Goal: Task Accomplishment & Management: Manage account settings

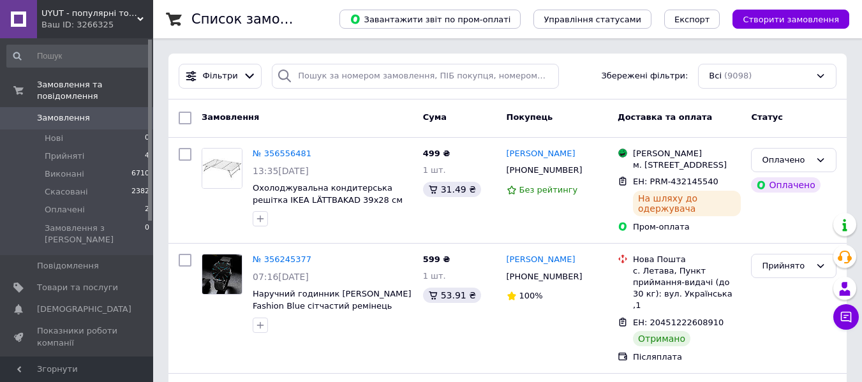
drag, startPoint x: 0, startPoint y: 0, endPoint x: 221, endPoint y: 149, distance: 266.6
click at [89, 282] on span "Товари та послуги" at bounding box center [77, 287] width 81 height 11
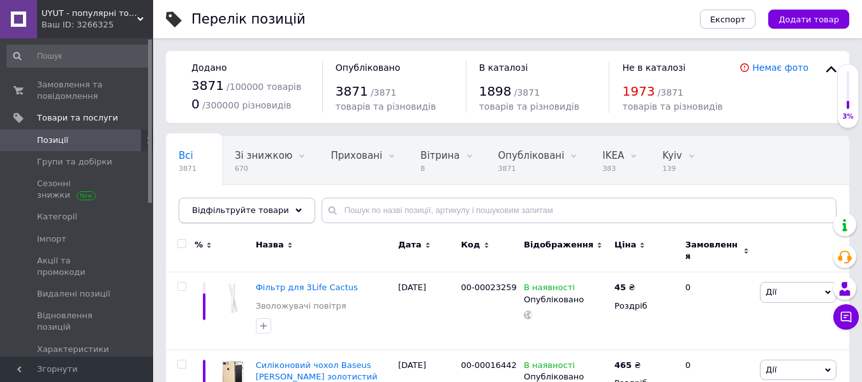
click at [217, 218] on div "Відфільтруйте товари" at bounding box center [247, 211] width 136 height 26
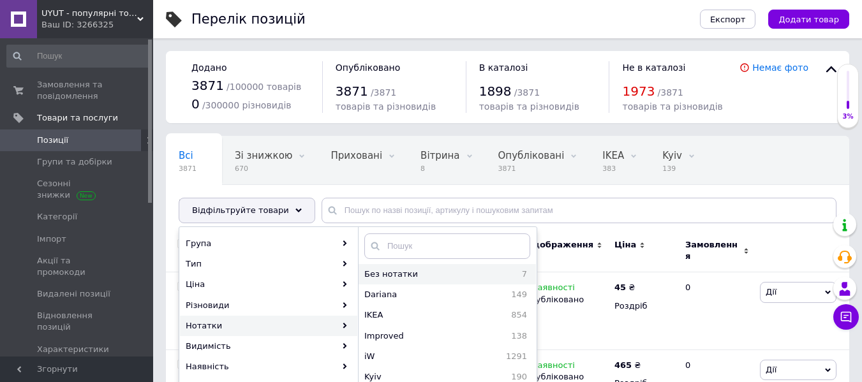
click at [414, 279] on span "Без нотатки" at bounding box center [430, 274] width 133 height 11
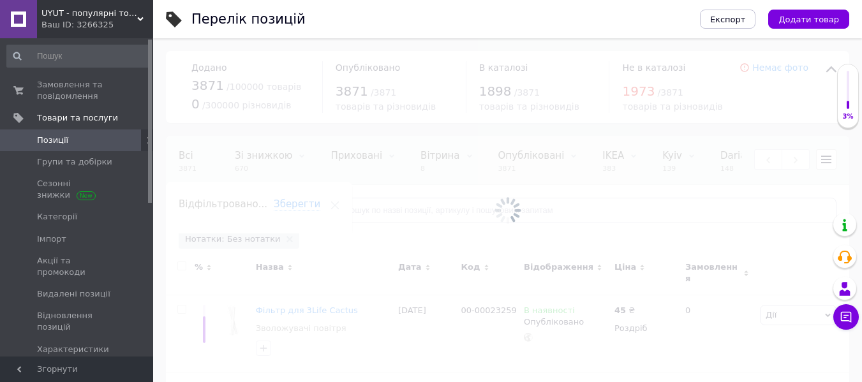
scroll to position [0, 177]
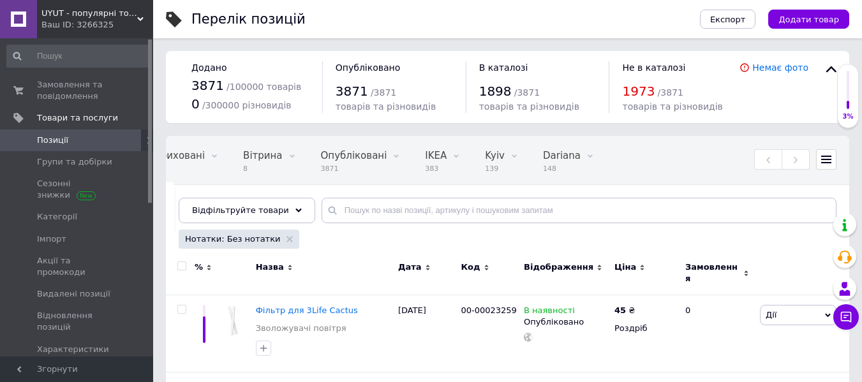
click at [180, 265] on input "checkbox" at bounding box center [181, 266] width 8 height 8
checkbox input "true"
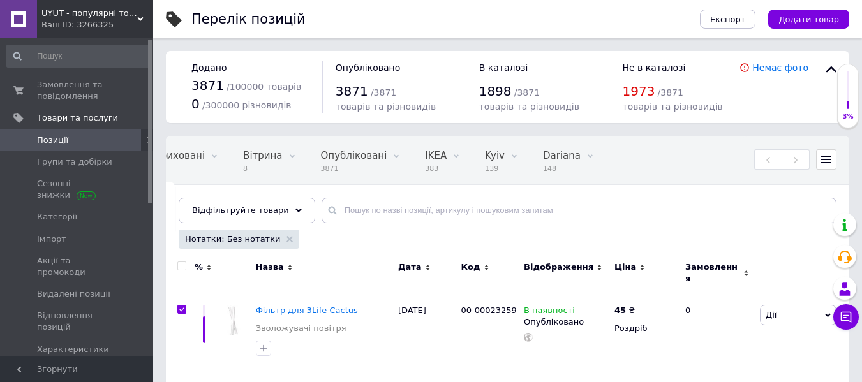
checkbox input "true"
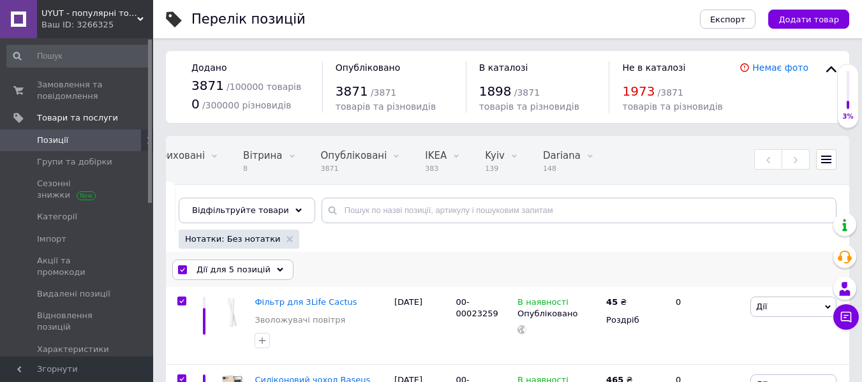
click at [249, 276] on div "Дії для 5 позицій" at bounding box center [232, 270] width 121 height 20
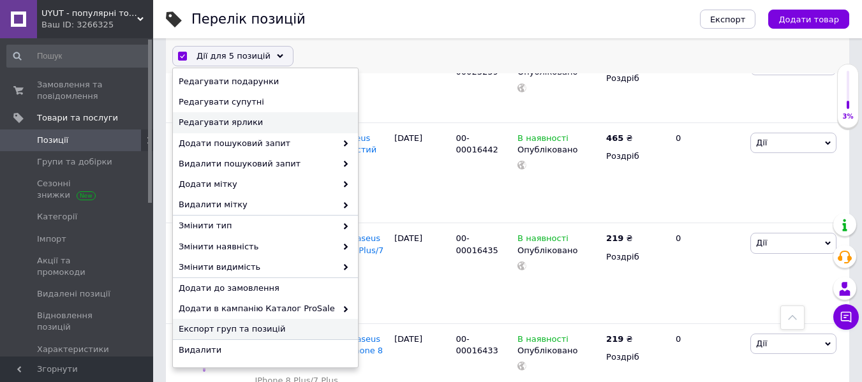
scroll to position [319, 0]
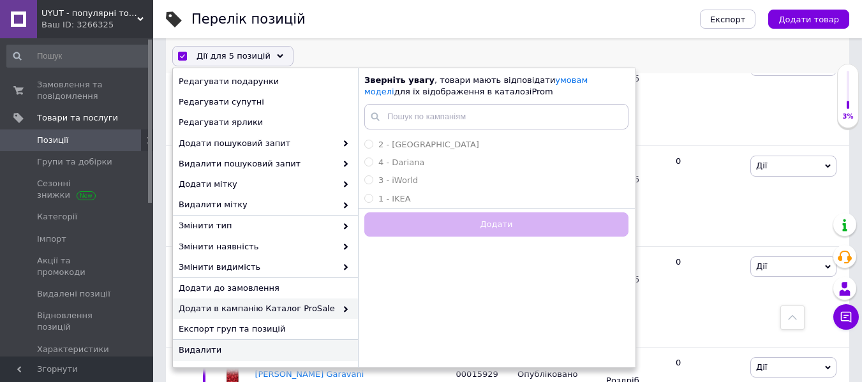
click at [222, 351] on span "Видалити" at bounding box center [264, 349] width 170 height 11
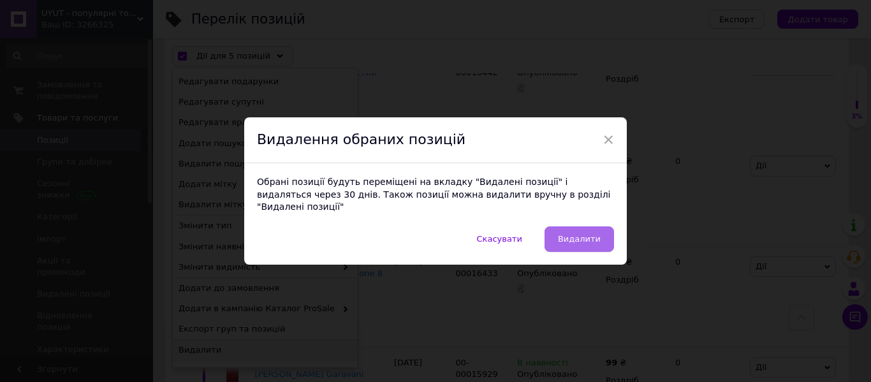
click at [564, 235] on span "Видалити" at bounding box center [579, 239] width 43 height 10
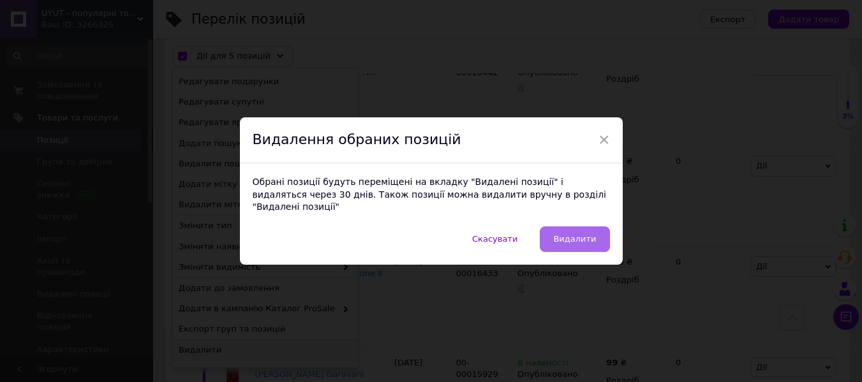
scroll to position [0, 177]
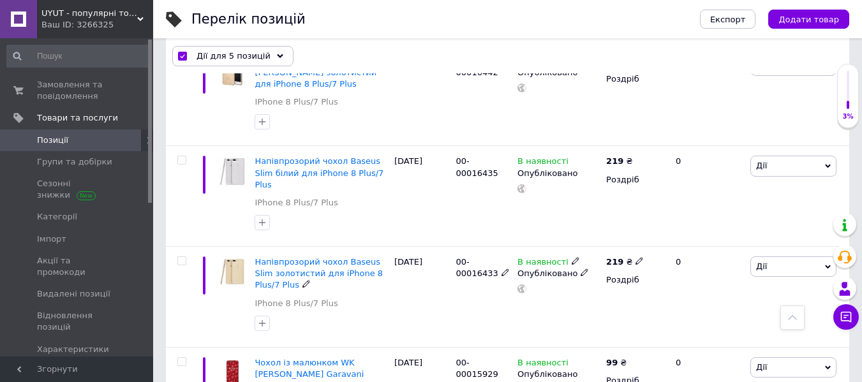
checkbox input "false"
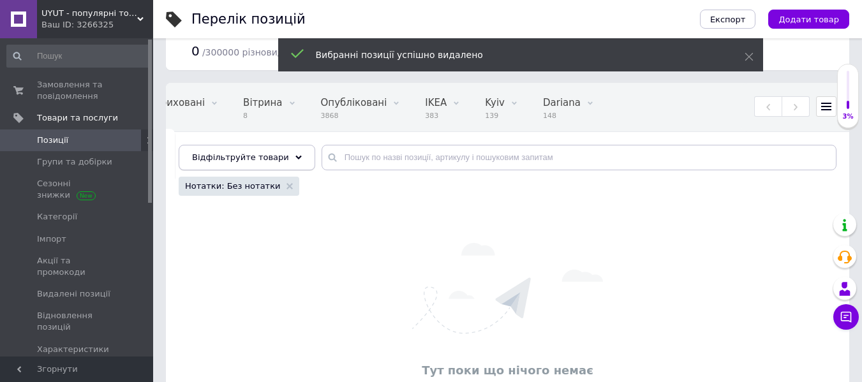
scroll to position [0, 0]
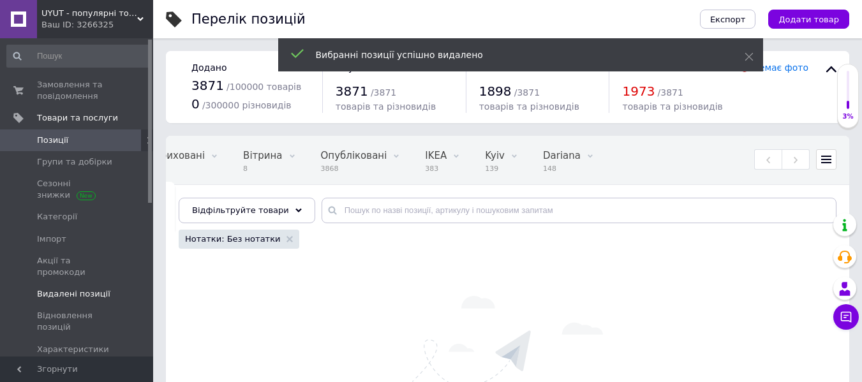
click at [57, 288] on span "Видалені позиції" at bounding box center [73, 293] width 73 height 11
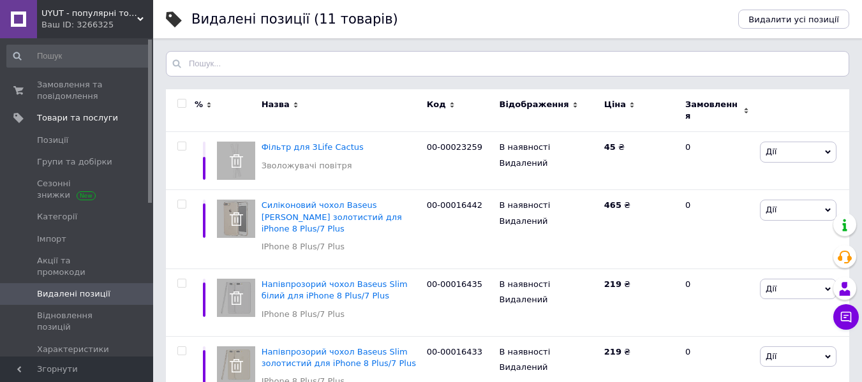
click at [177, 98] on div at bounding box center [180, 110] width 29 height 43
click at [175, 103] on div at bounding box center [182, 103] width 26 height 9
click at [184, 103] on input "checkbox" at bounding box center [181, 104] width 8 height 8
checkbox input "true"
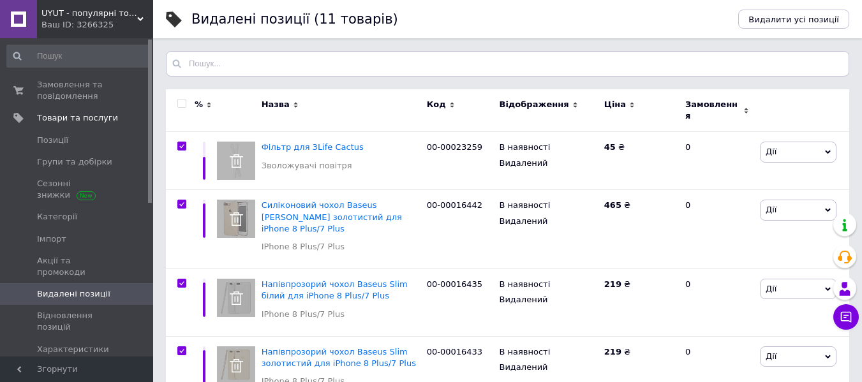
checkbox input "true"
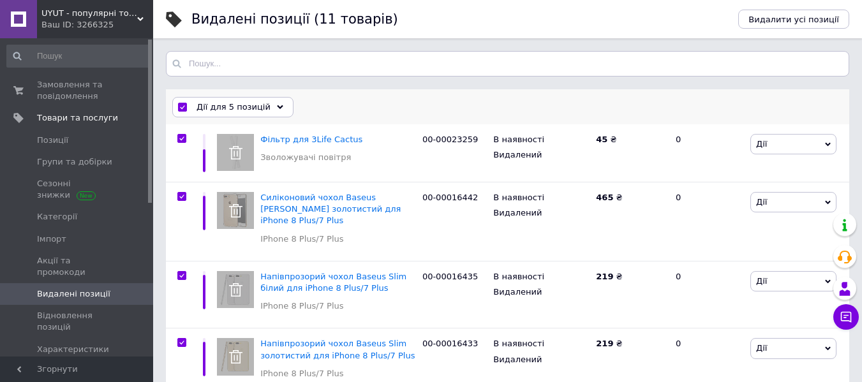
click at [228, 108] on span "Дії для 5 позицій" at bounding box center [233, 106] width 74 height 11
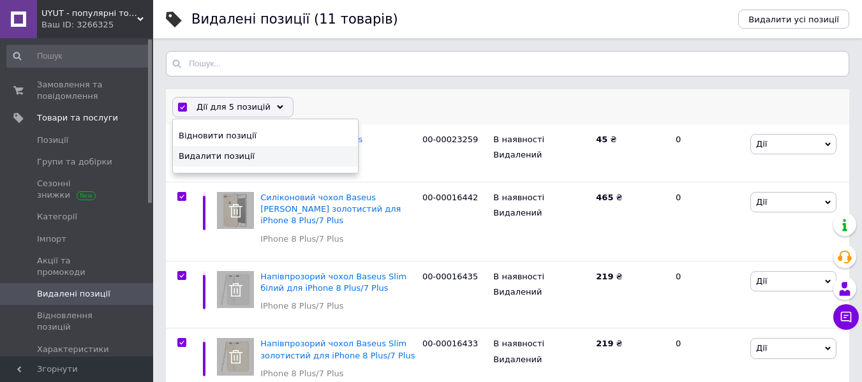
click at [205, 156] on span "Видалити позиції" at bounding box center [264, 156] width 170 height 11
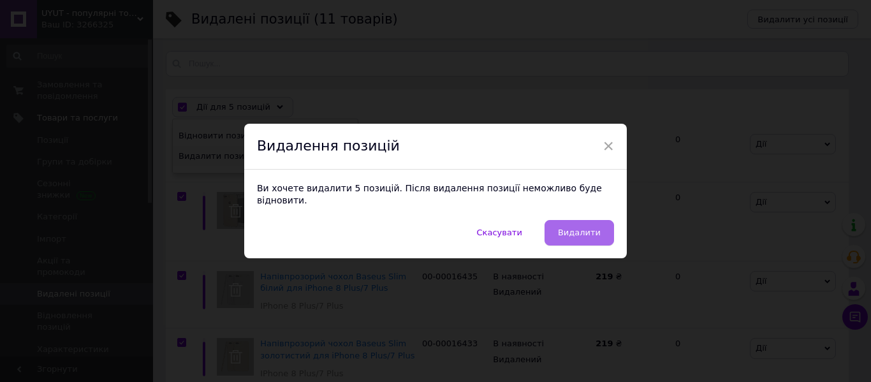
click at [586, 220] on button "Видалити" at bounding box center [580, 233] width 70 height 26
checkbox input "false"
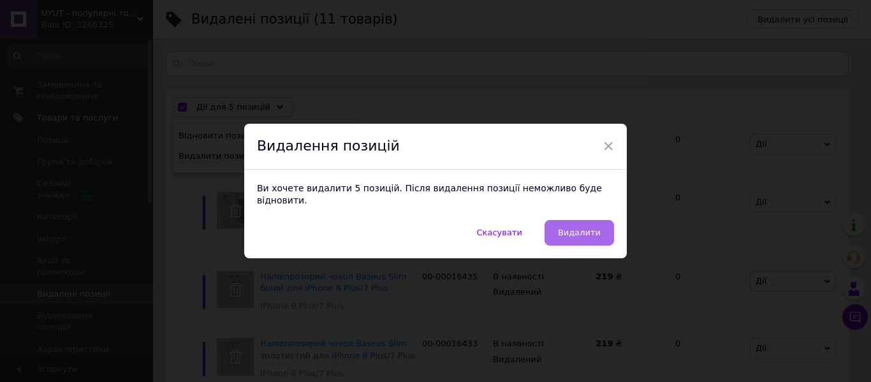
checkbox input "false"
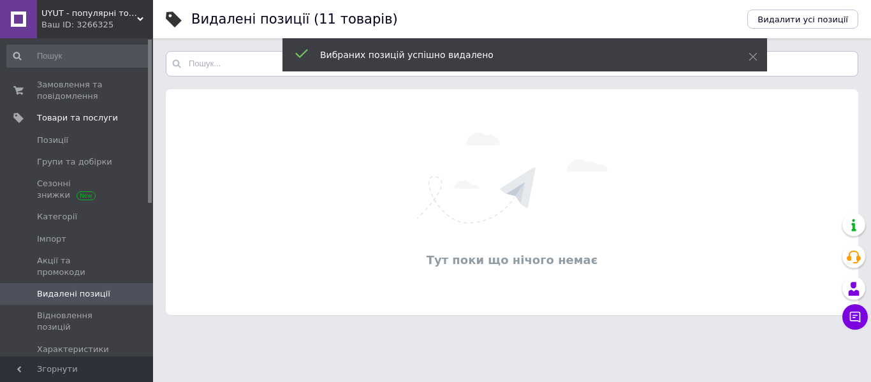
click at [61, 365] on span "[DEMOGRAPHIC_DATA]" at bounding box center [84, 370] width 94 height 11
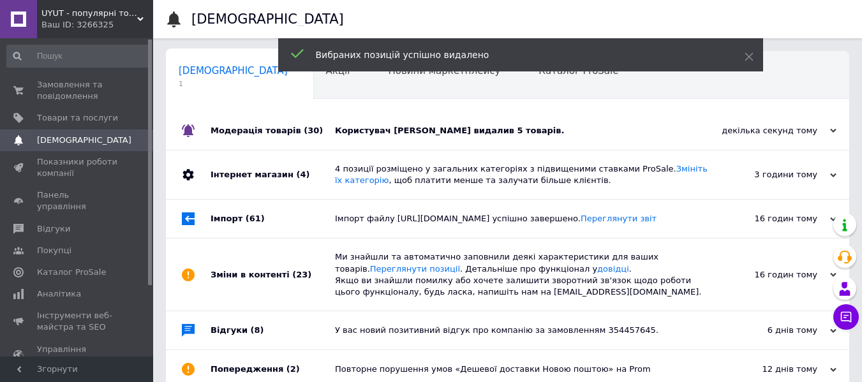
click at [321, 132] on div "Модерація товарів (30)" at bounding box center [272, 131] width 124 height 38
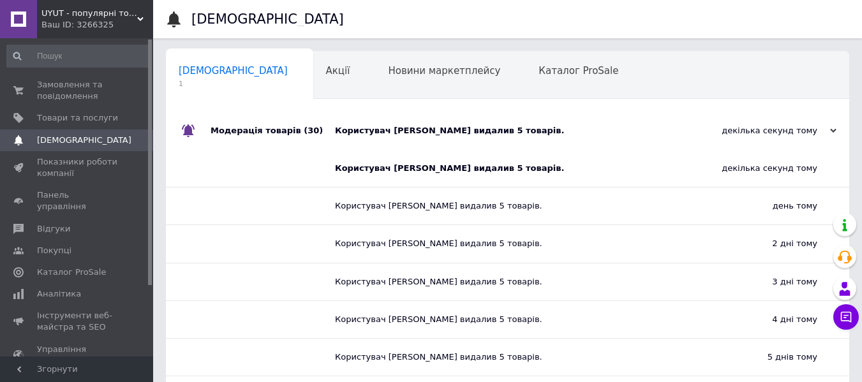
click at [321, 137] on div "Модерація товарів (30)" at bounding box center [272, 131] width 124 height 38
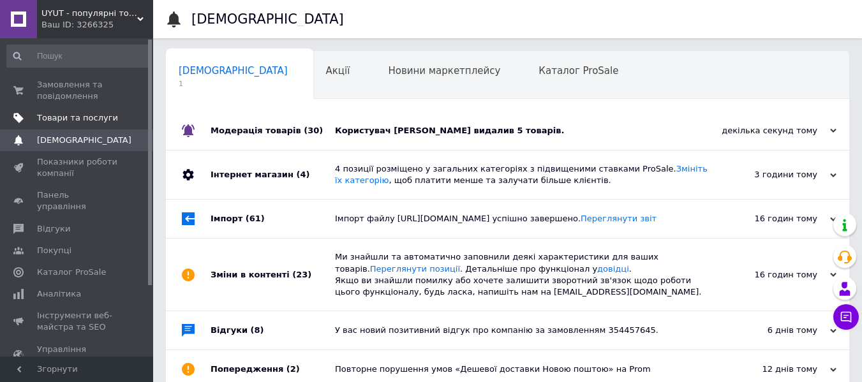
click at [54, 108] on link "Товари та послуги" at bounding box center [78, 118] width 157 height 22
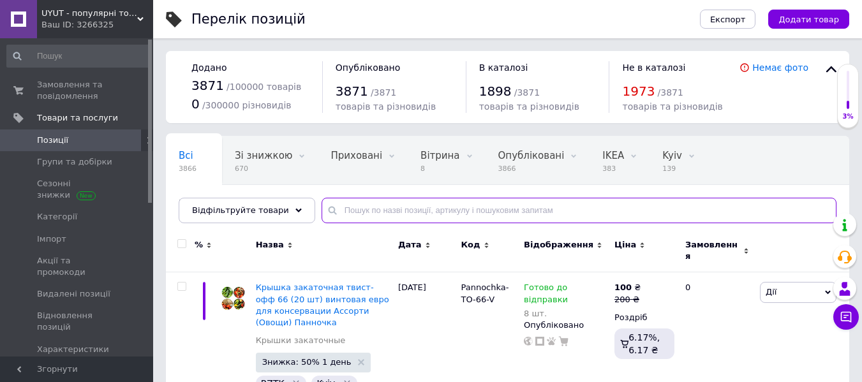
click at [398, 210] on input "text" at bounding box center [578, 211] width 515 height 26
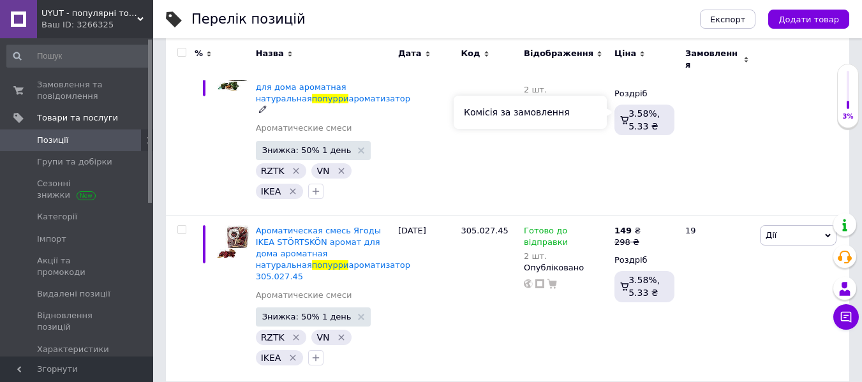
scroll to position [96, 0]
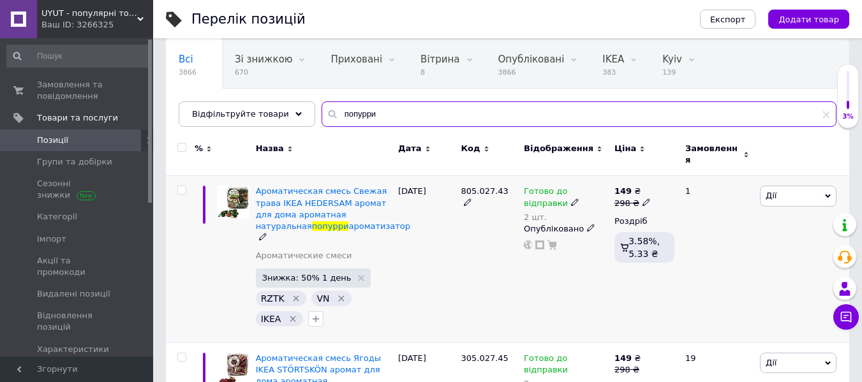
type input "попурри"
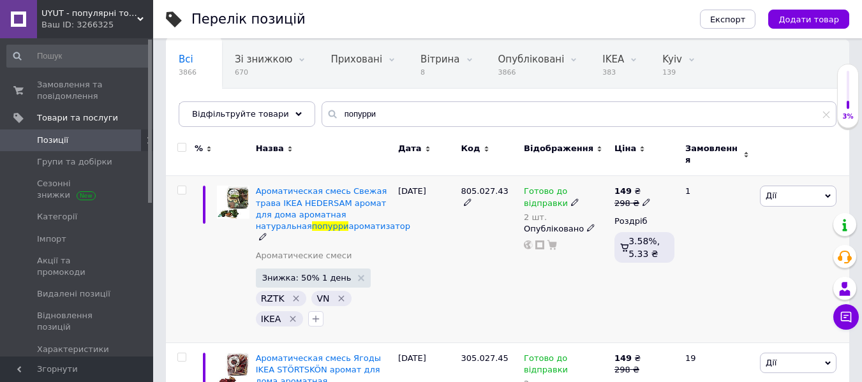
click at [644, 198] on icon at bounding box center [646, 202] width 8 height 8
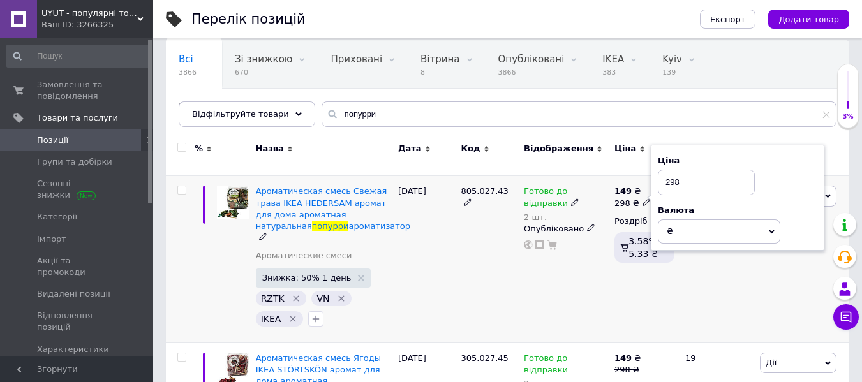
click at [672, 175] on input "298" at bounding box center [706, 183] width 97 height 26
type input "249"
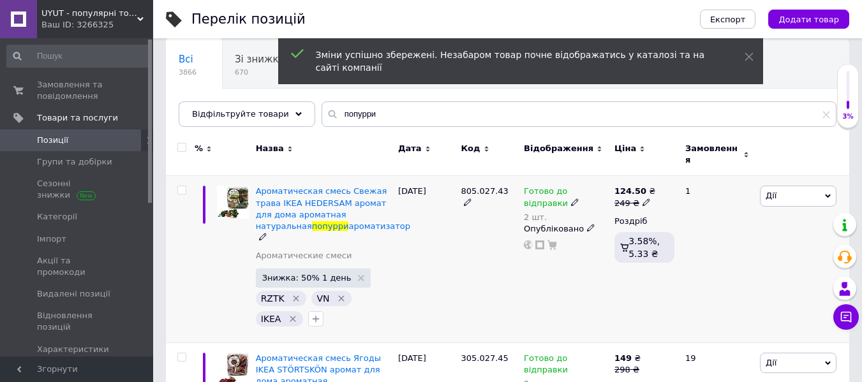
click at [571, 198] on icon at bounding box center [575, 202] width 8 height 8
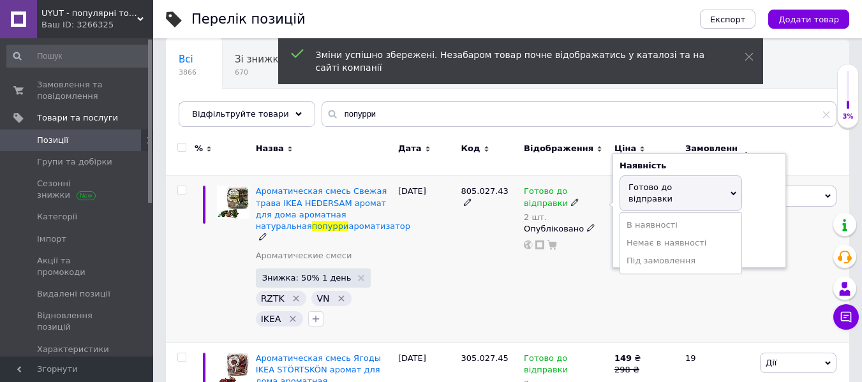
click at [764, 221] on div "Залишки" at bounding box center [698, 226] width 159 height 11
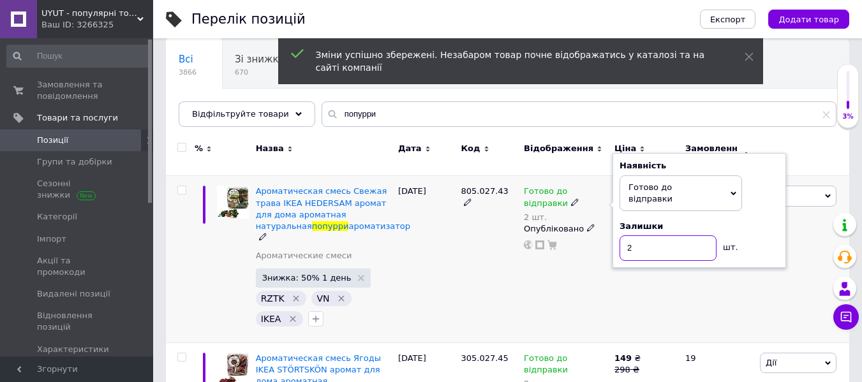
click at [654, 235] on input "2" at bounding box center [667, 248] width 97 height 26
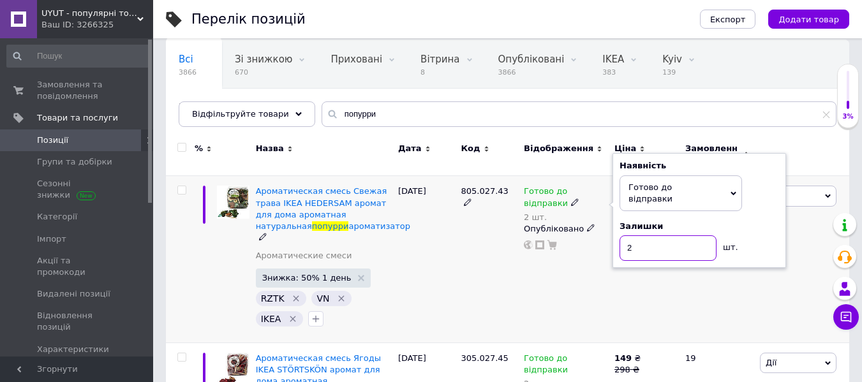
type input "4"
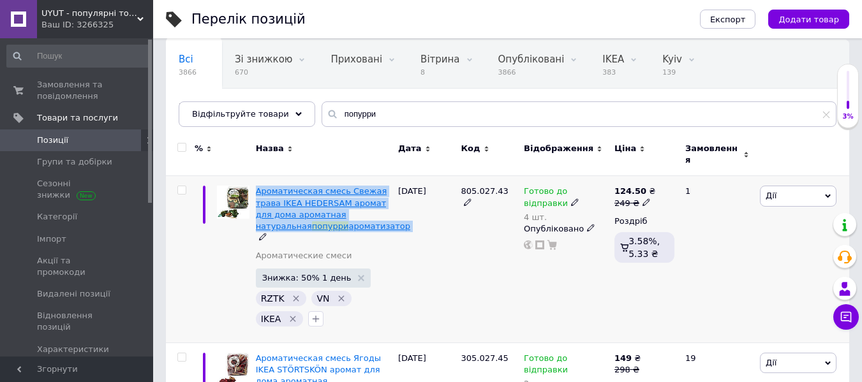
drag, startPoint x: 373, startPoint y: 219, endPoint x: 256, endPoint y: 184, distance: 121.3
click at [256, 186] on div "Ароматическая смесь Свежая трава IKEA HEDERSAM аромат для дома ароматная натура…" at bounding box center [324, 215] width 136 height 58
copy div "Ароматическая смесь Свежая трава IKEA HEDERSAM аромат для дома ароматная натура…"
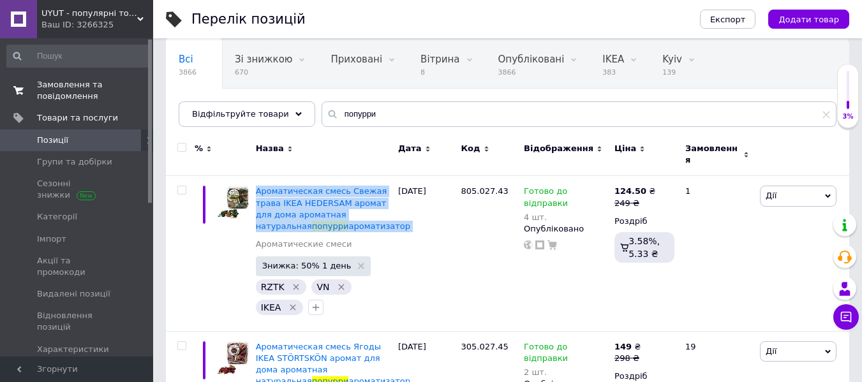
click at [69, 89] on span "Замовлення та повідомлення" at bounding box center [77, 90] width 81 height 23
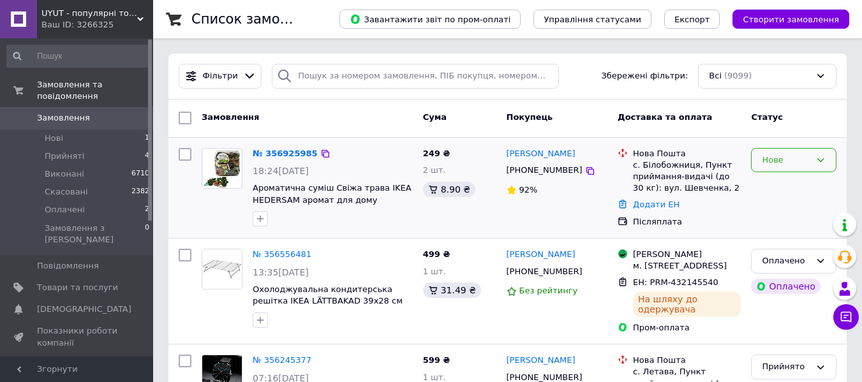
click at [765, 165] on div "Нове" at bounding box center [786, 160] width 48 height 13
click at [768, 177] on li "Прийнято" at bounding box center [793, 187] width 84 height 24
click at [286, 156] on link "№ 356925985" at bounding box center [285, 154] width 65 height 10
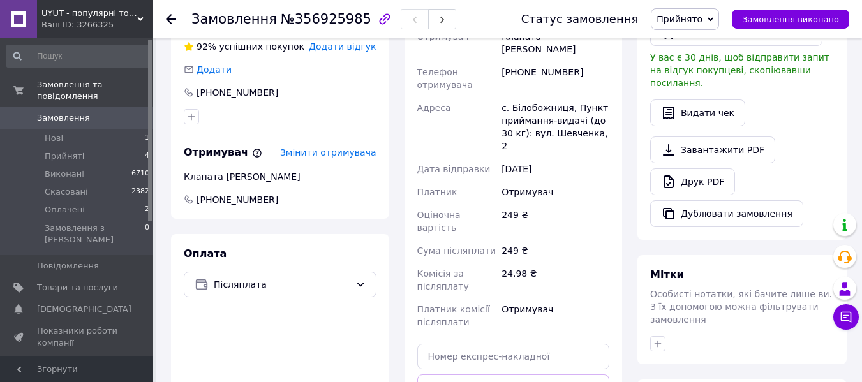
scroll to position [383, 0]
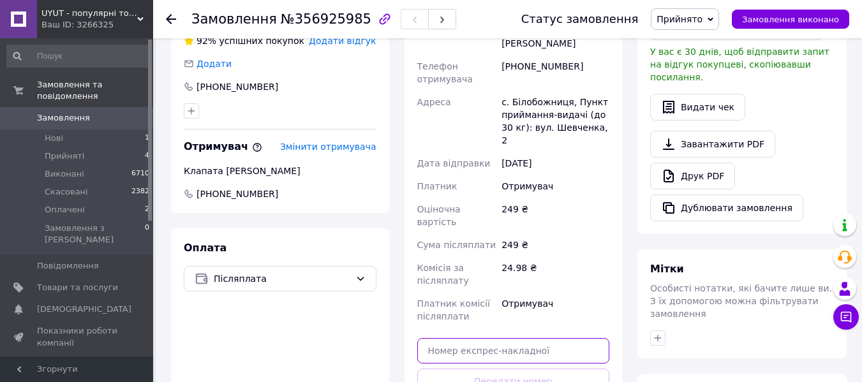
click at [508, 338] on input "text" at bounding box center [513, 351] width 193 height 26
paste input "20451225360750"
type input "20451225360750"
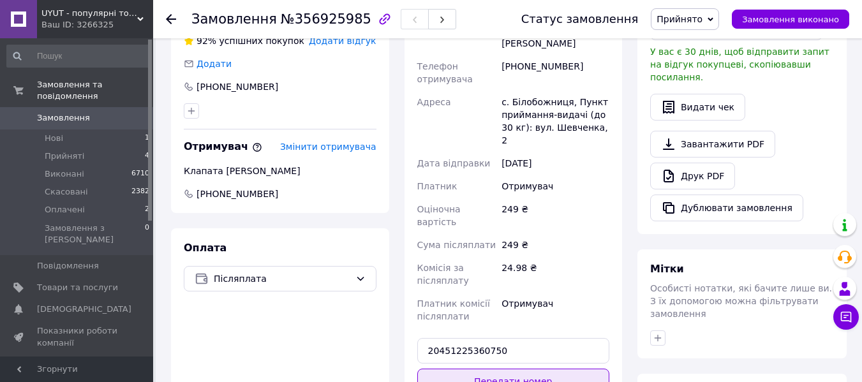
click at [522, 369] on button "Передати номер" at bounding box center [513, 382] width 193 height 26
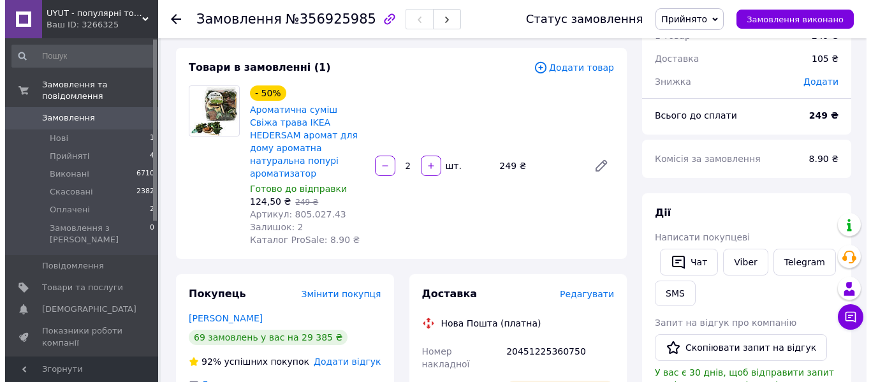
scroll to position [0, 0]
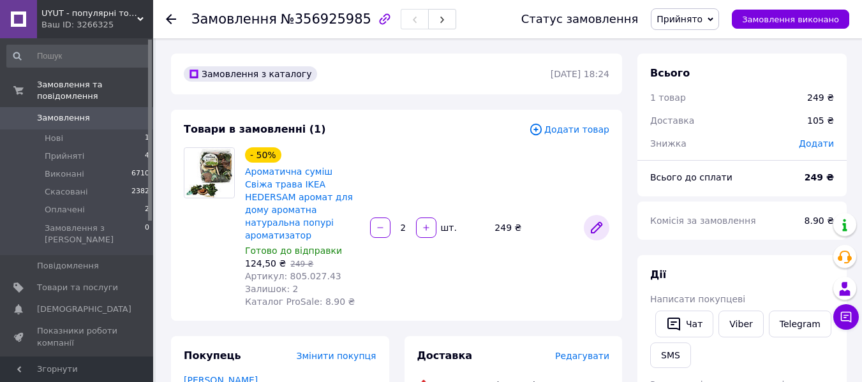
click at [596, 223] on icon at bounding box center [596, 228] width 10 height 10
click at [91, 112] on span "Замовлення" at bounding box center [77, 117] width 81 height 11
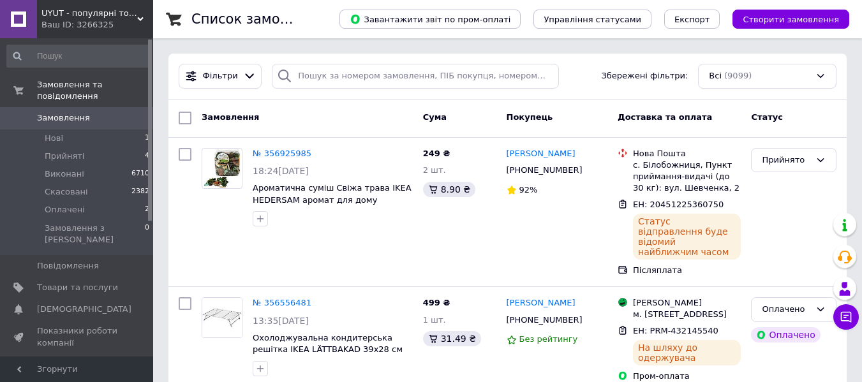
click at [100, 112] on span "Замовлення" at bounding box center [77, 117] width 81 height 11
